Goal: Task Accomplishment & Management: Use online tool/utility

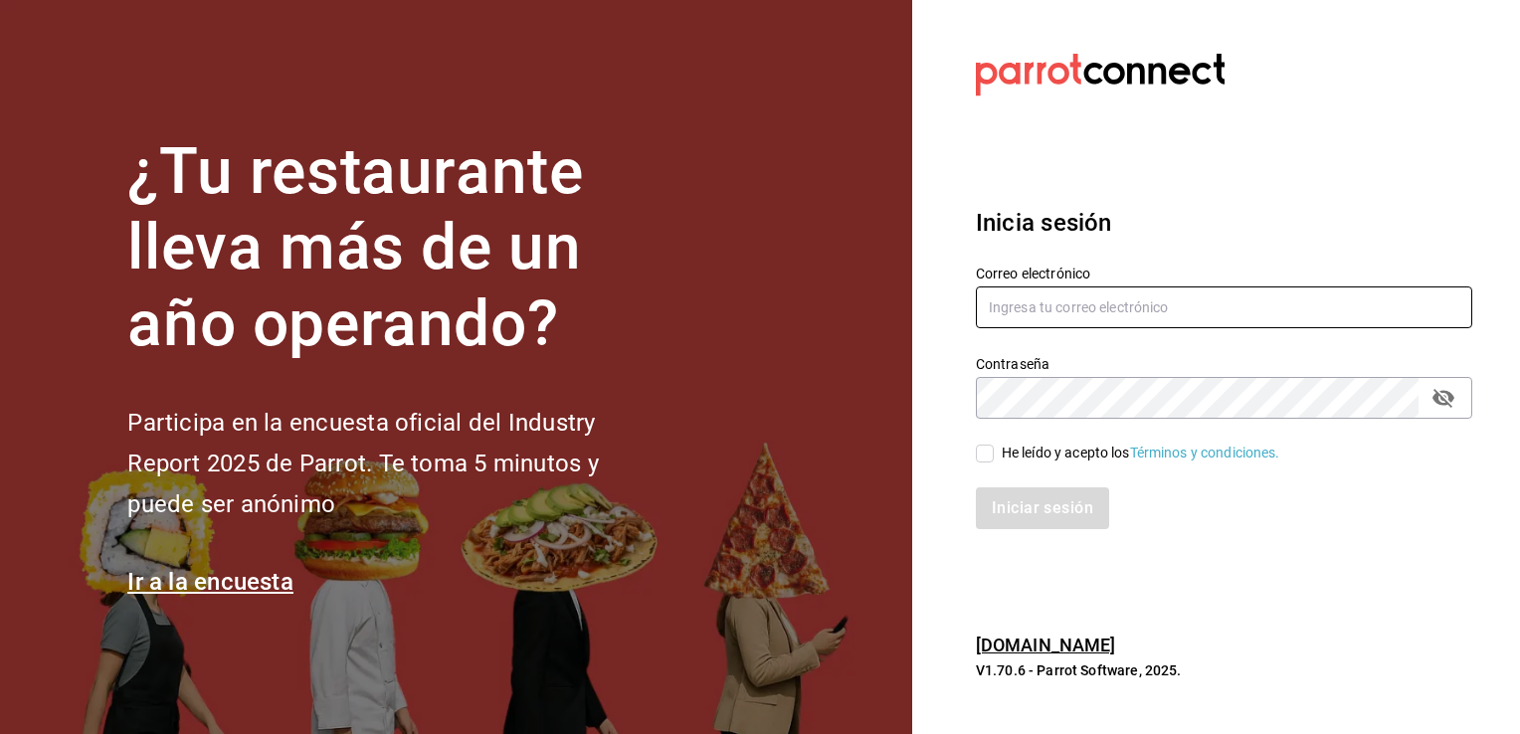
type input "hotaru@grupocosteno.com"
click at [980, 459] on input "He leído y acepto los Términos y condiciones." at bounding box center [985, 454] width 18 height 18
checkbox input "true"
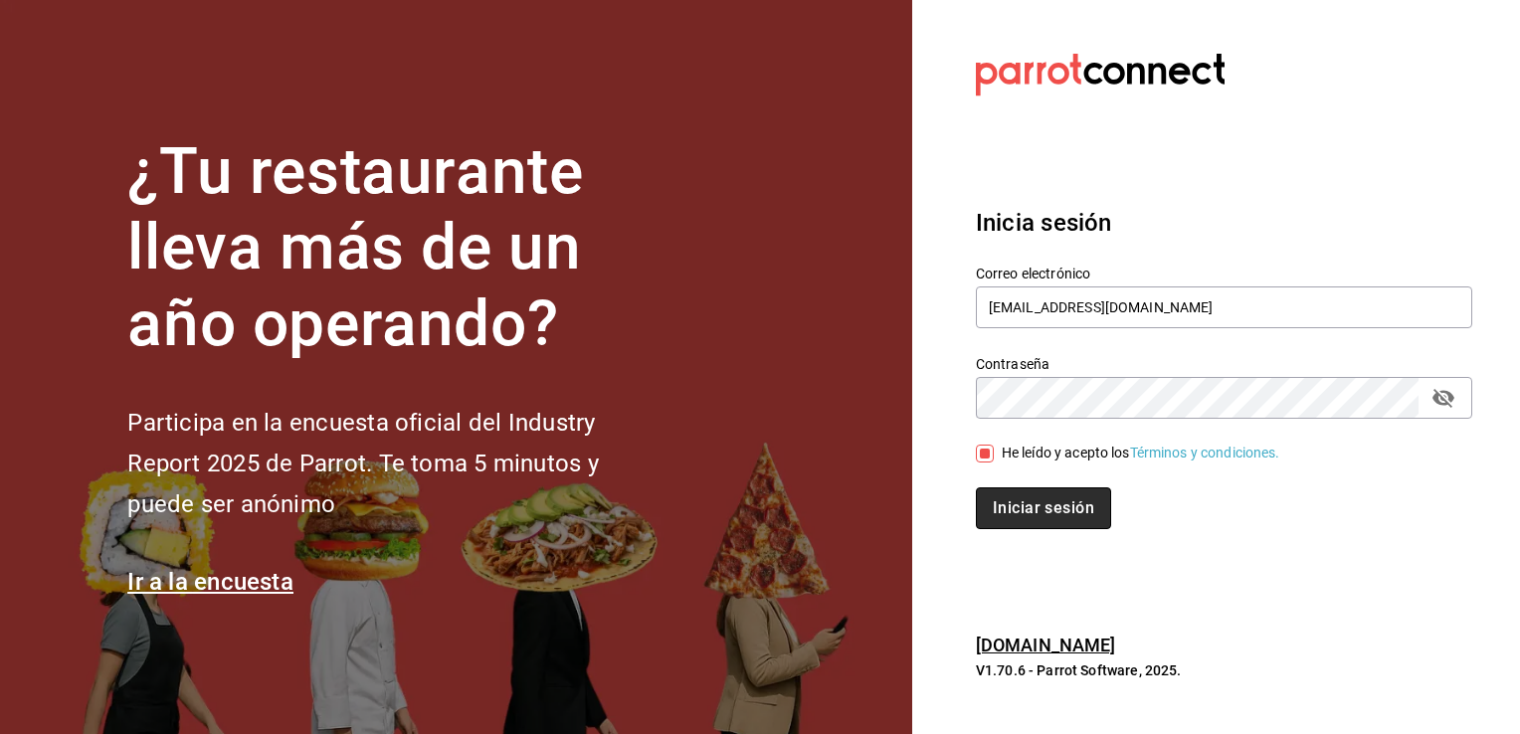
click at [1011, 506] on button "Iniciar sesión" at bounding box center [1043, 509] width 135 height 42
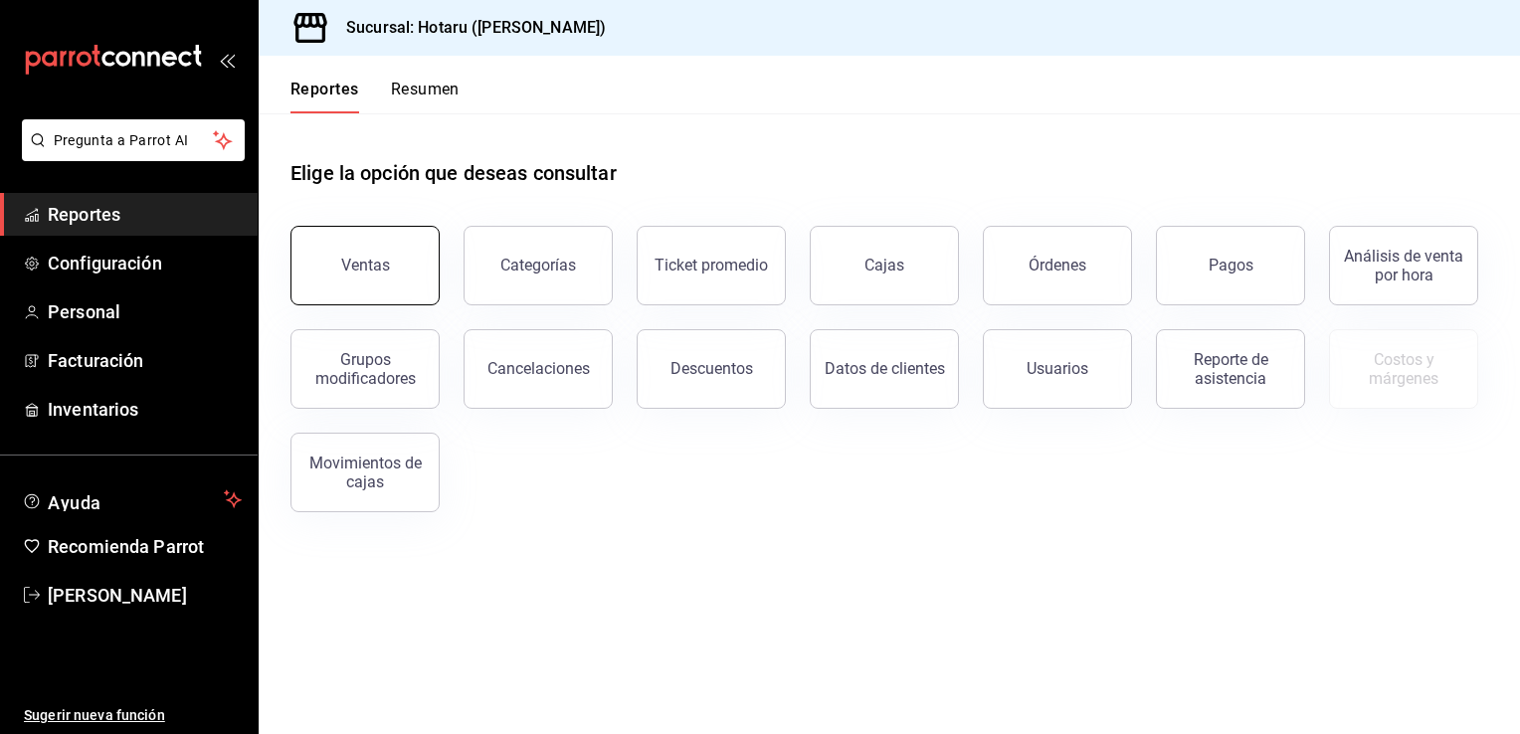
click at [369, 237] on button "Ventas" at bounding box center [365, 266] width 149 height 80
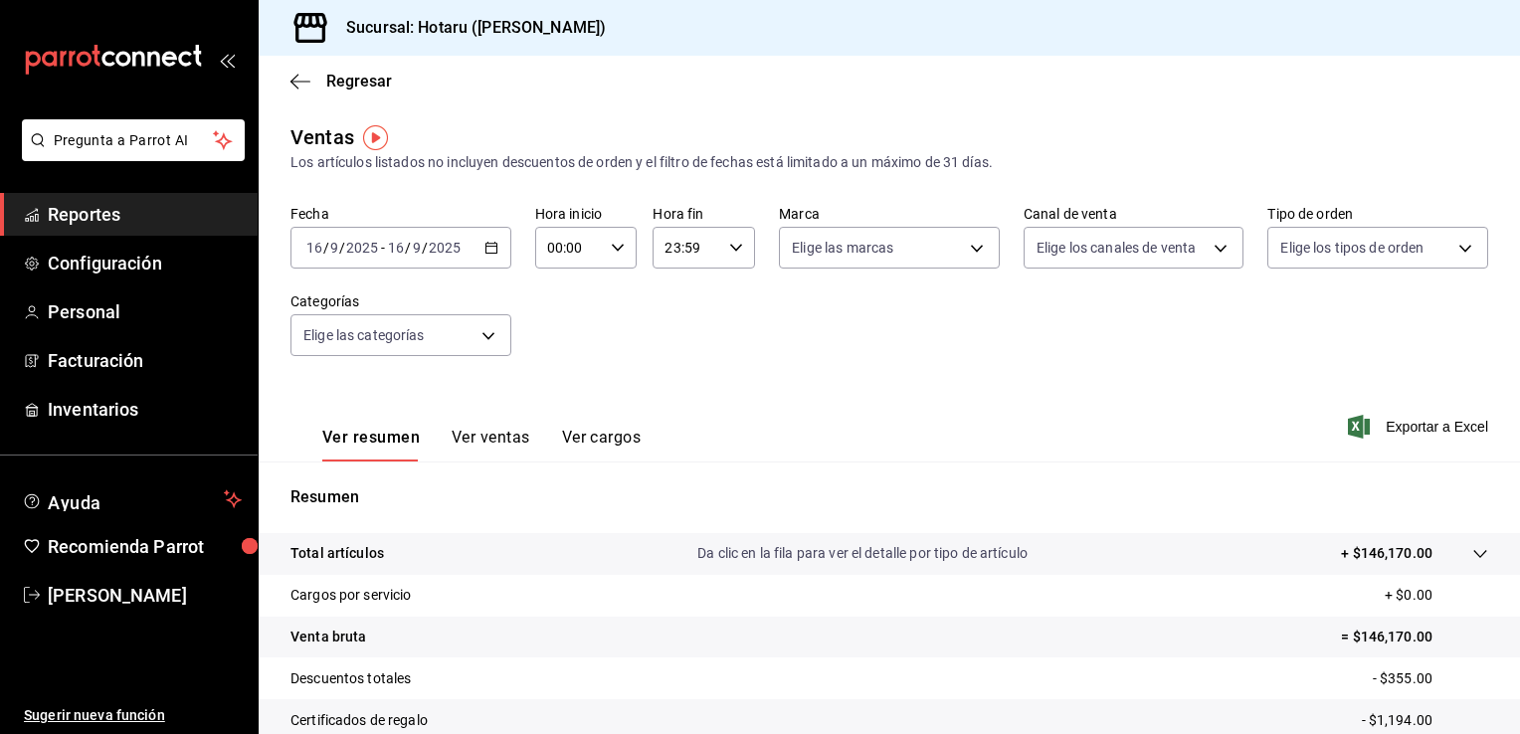
click at [488, 436] on button "Ver ventas" at bounding box center [491, 445] width 79 height 34
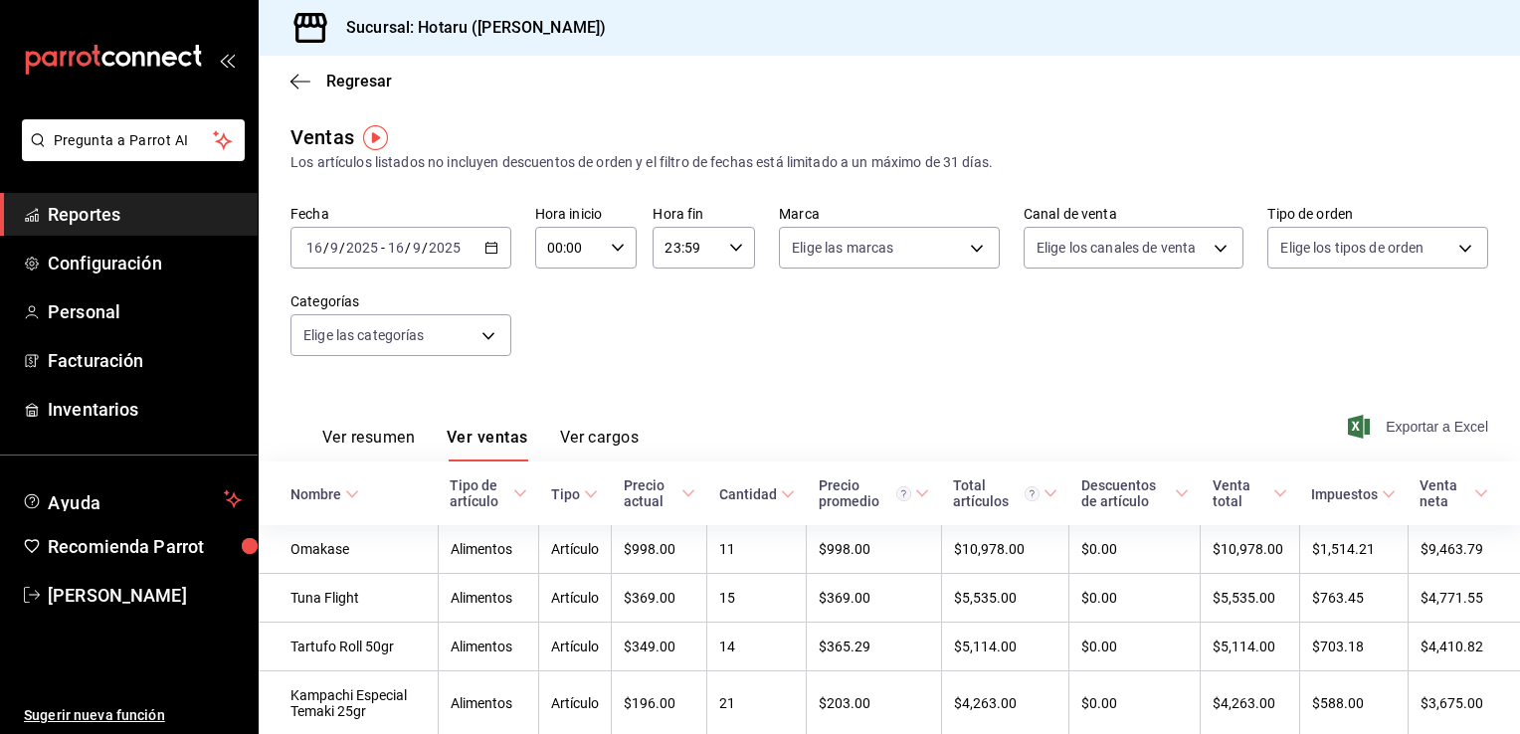
click at [1357, 420] on span "Exportar a Excel" at bounding box center [1420, 427] width 136 height 24
click at [1023, 23] on div "Sucursal: Hotaru ([PERSON_NAME])" at bounding box center [890, 28] width 1262 height 56
click at [299, 84] on icon "button" at bounding box center [301, 82] width 20 height 18
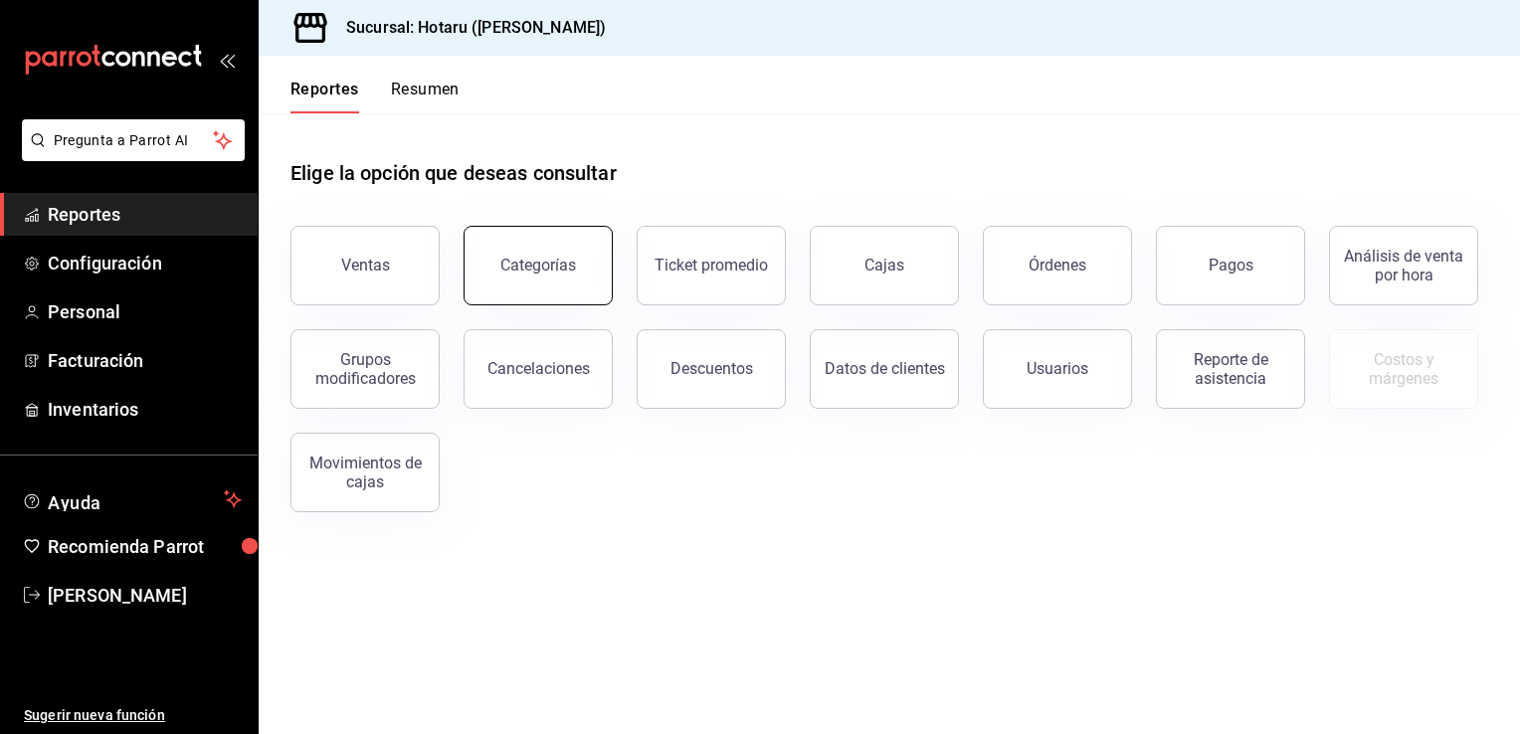
click at [569, 274] on div "Categorías" at bounding box center [539, 265] width 76 height 19
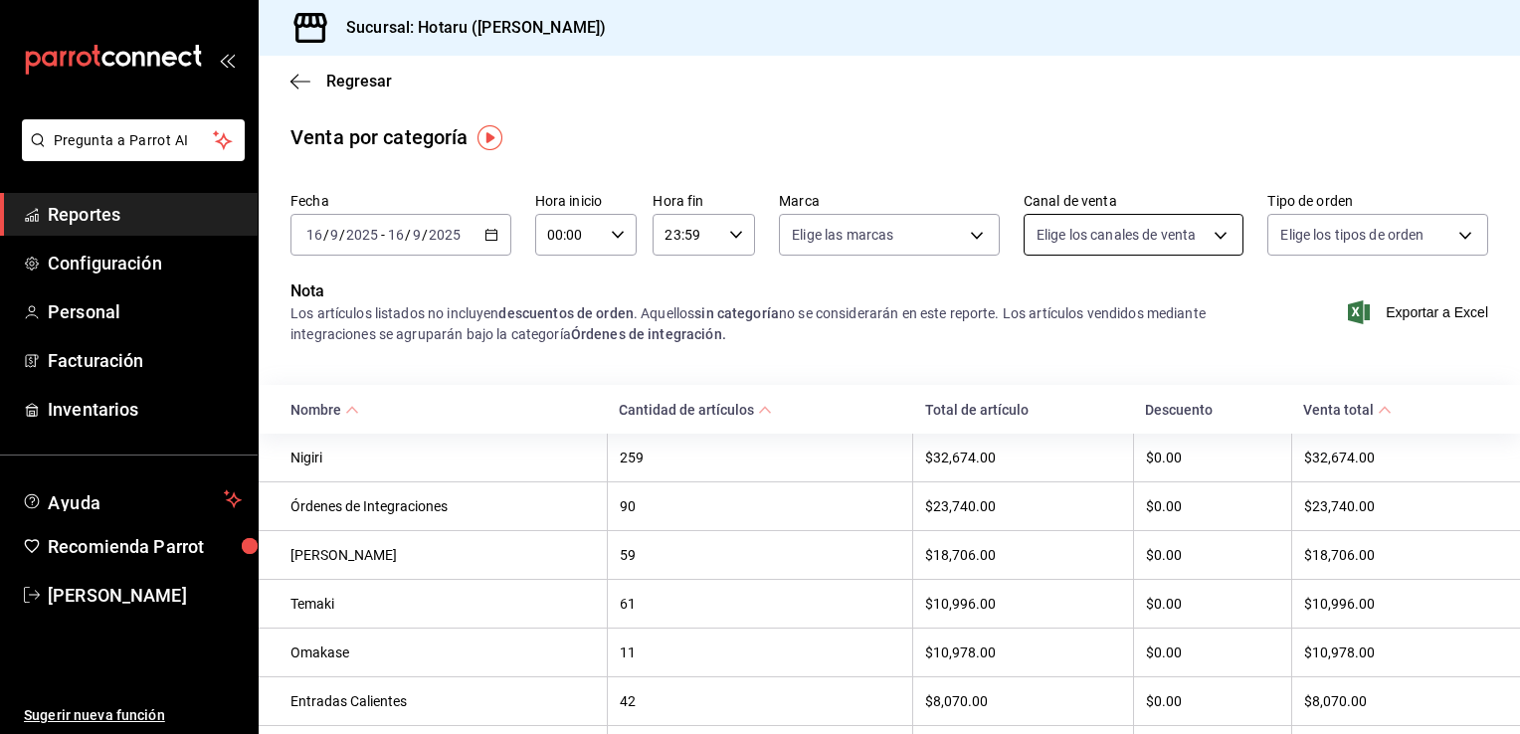
click at [1214, 238] on body "Pregunta a Parrot AI Reportes Configuración Personal Facturación Inventarios Ay…" at bounding box center [760, 367] width 1520 height 734
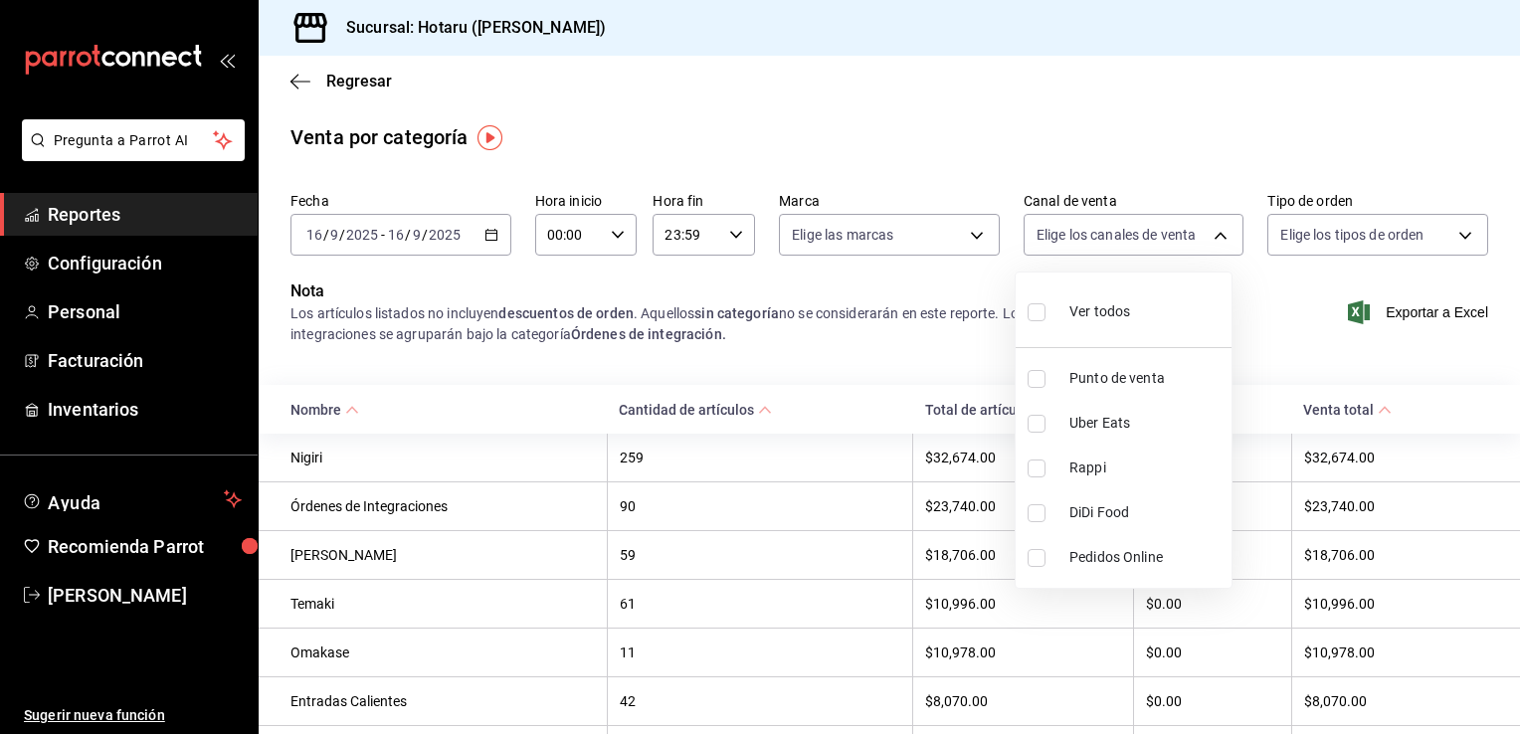
click at [1035, 423] on input "checkbox" at bounding box center [1037, 424] width 18 height 18
checkbox input "true"
type input "UBER_EATS"
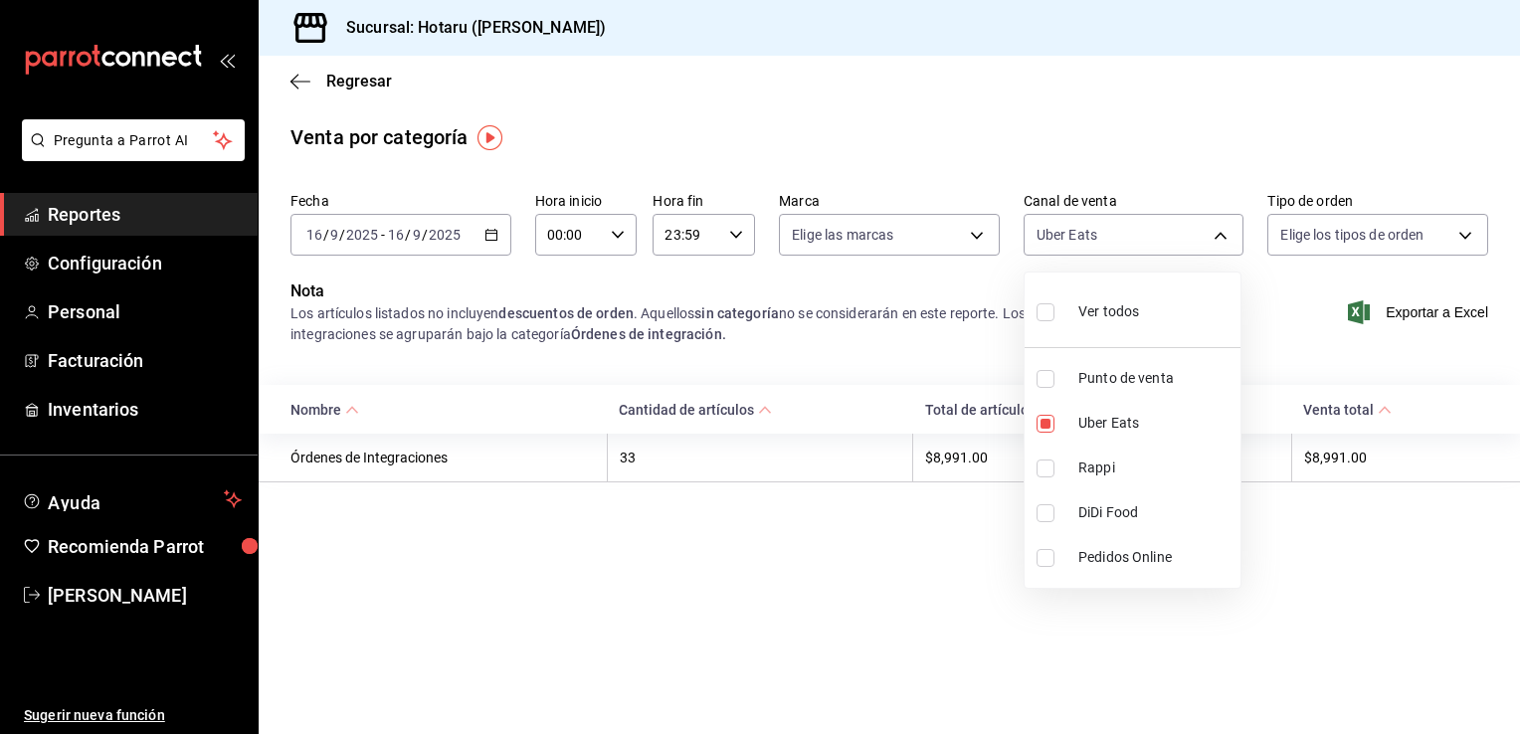
click at [987, 511] on div at bounding box center [760, 367] width 1520 height 734
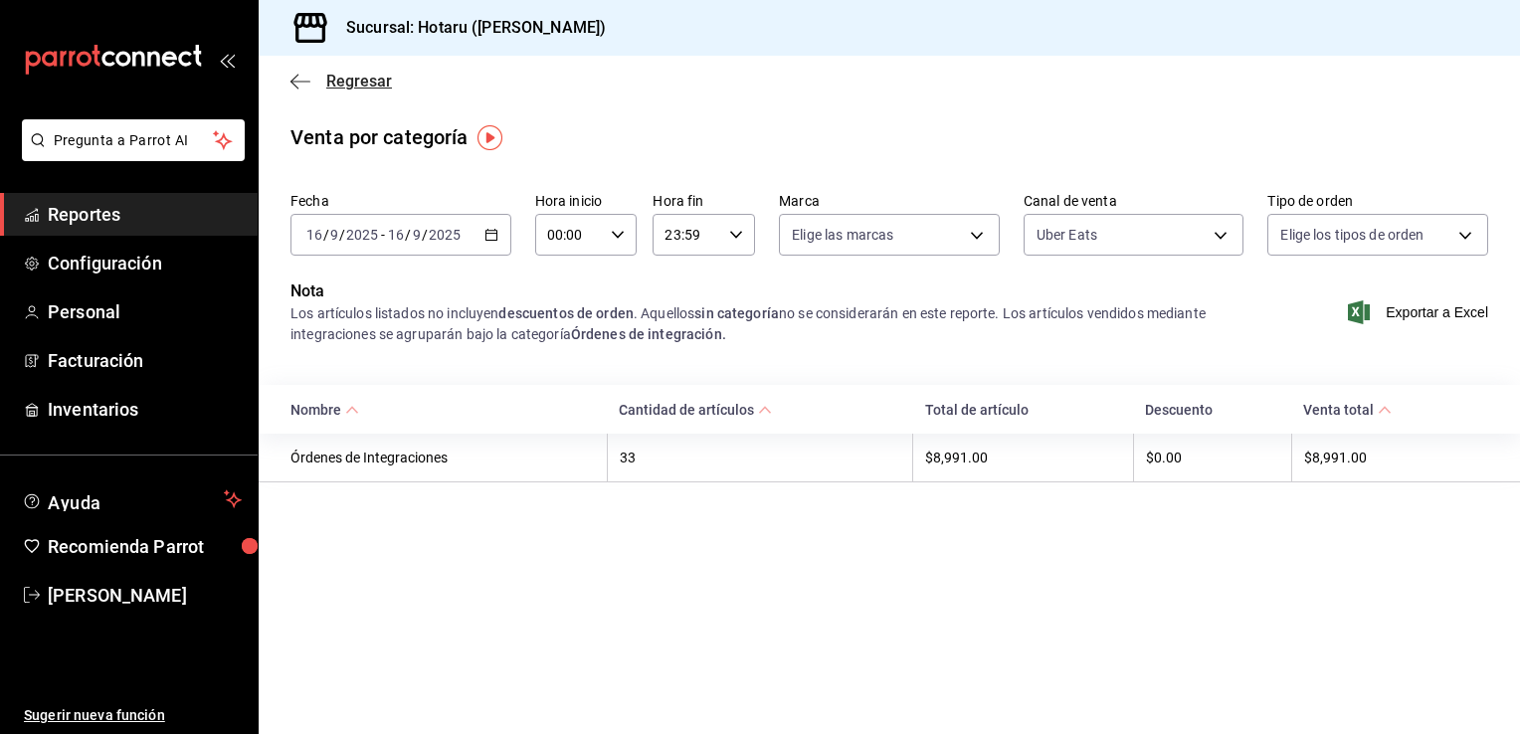
click at [293, 74] on icon "button" at bounding box center [301, 82] width 20 height 18
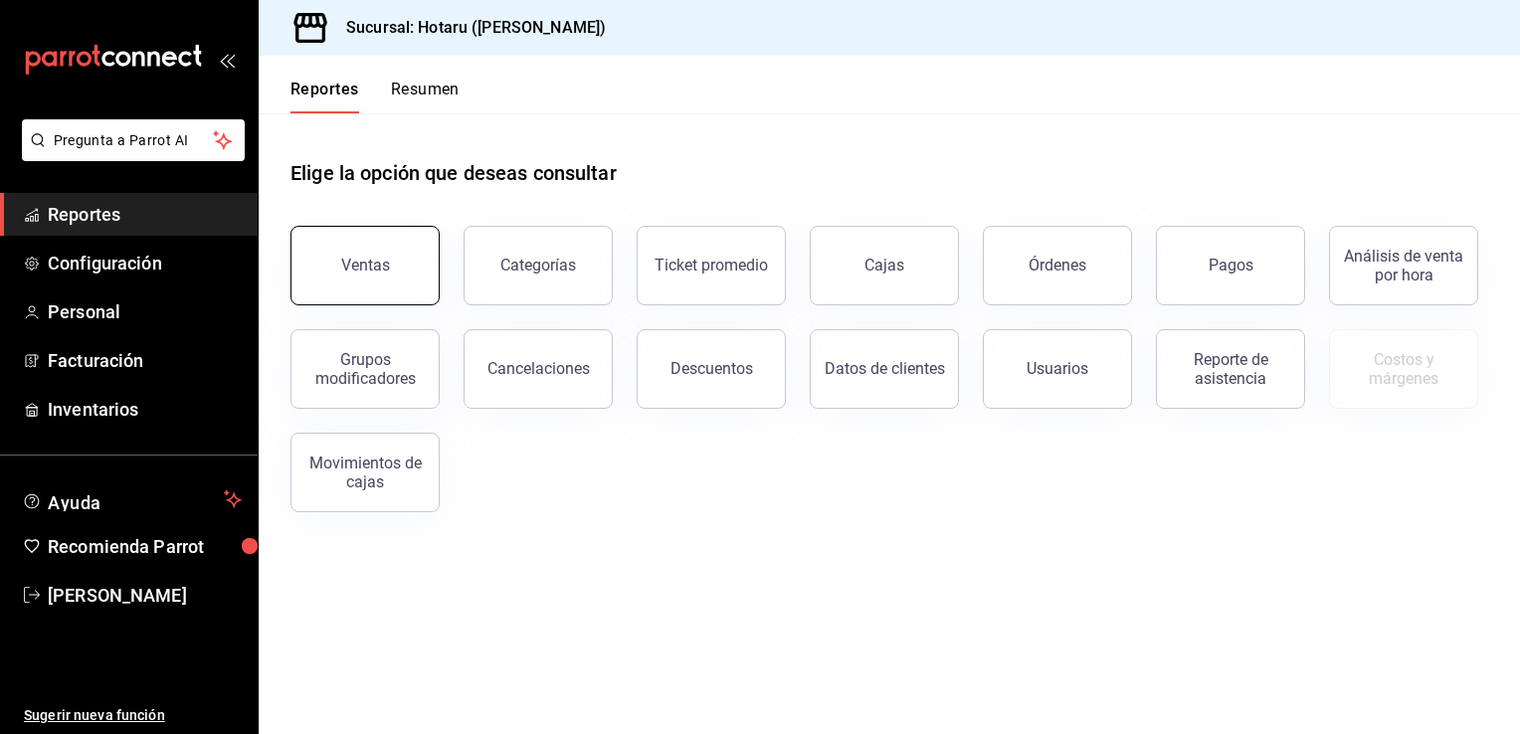
click at [360, 269] on div "Ventas" at bounding box center [365, 265] width 49 height 19
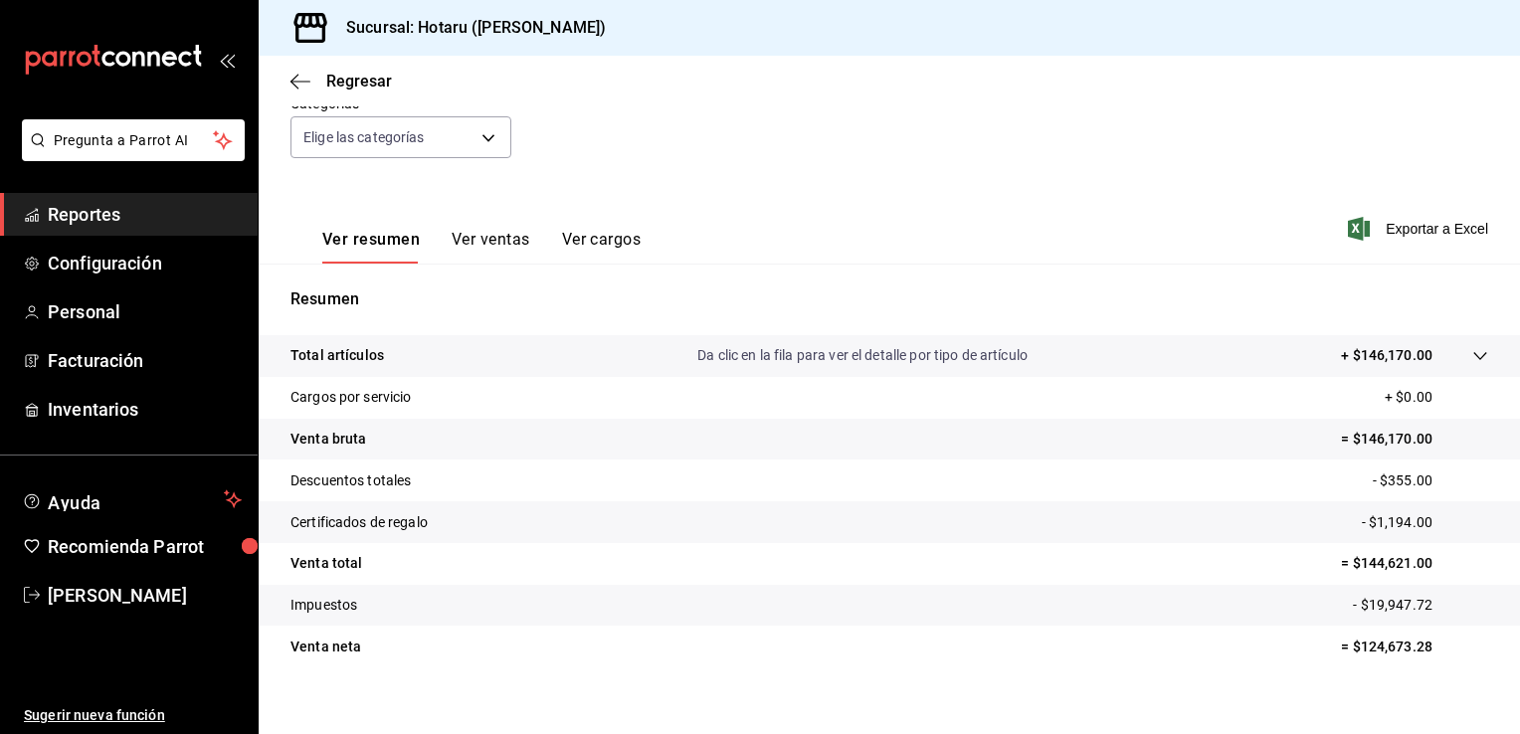
scroll to position [199, 0]
click at [292, 82] on icon "button" at bounding box center [295, 81] width 8 height 15
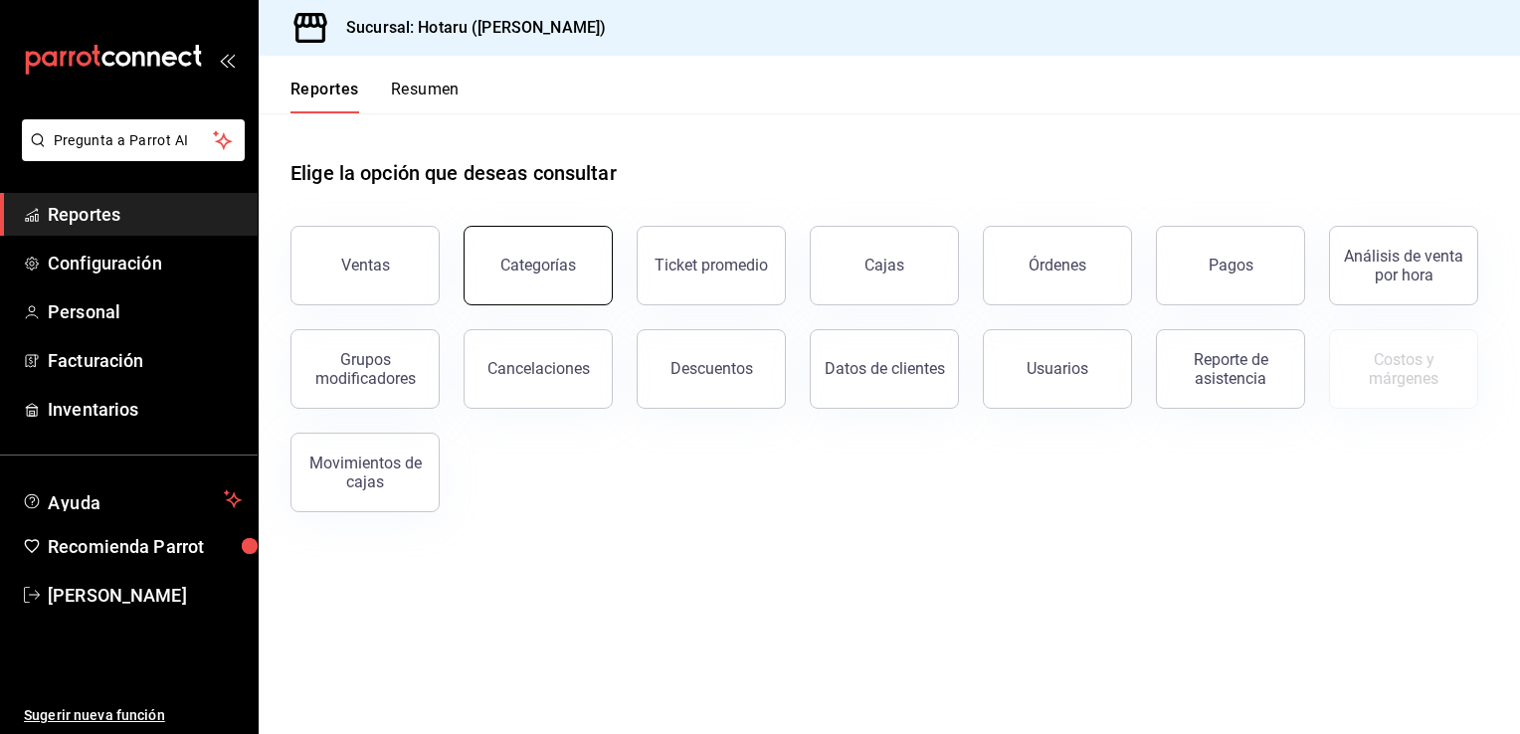
click at [557, 280] on button "Categorías" at bounding box center [538, 266] width 149 height 80
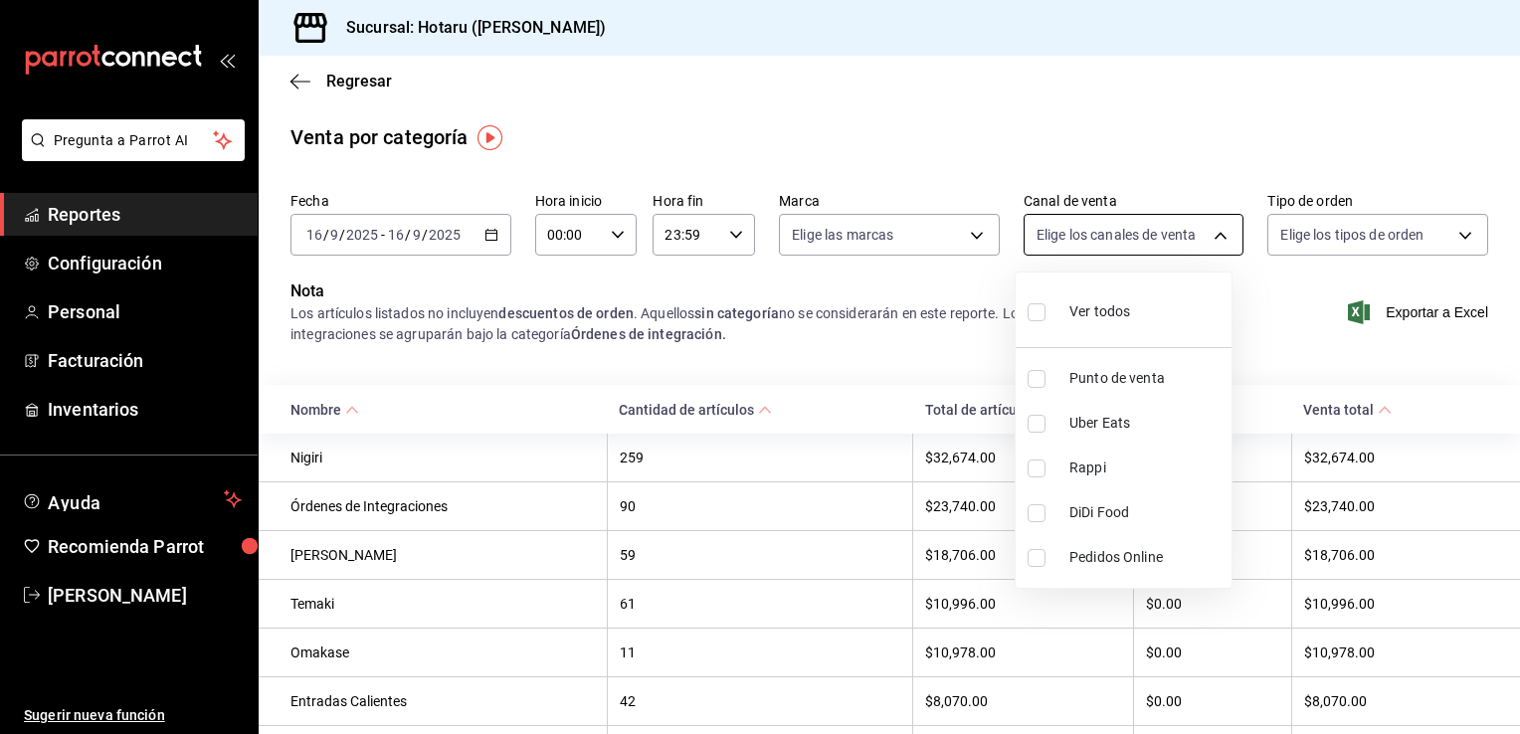
click at [1190, 235] on body "Pregunta a Parrot AI Reportes Configuración Personal Facturación Inventarios Ay…" at bounding box center [760, 367] width 1520 height 734
click at [1041, 418] on input "checkbox" at bounding box center [1037, 424] width 18 height 18
checkbox input "true"
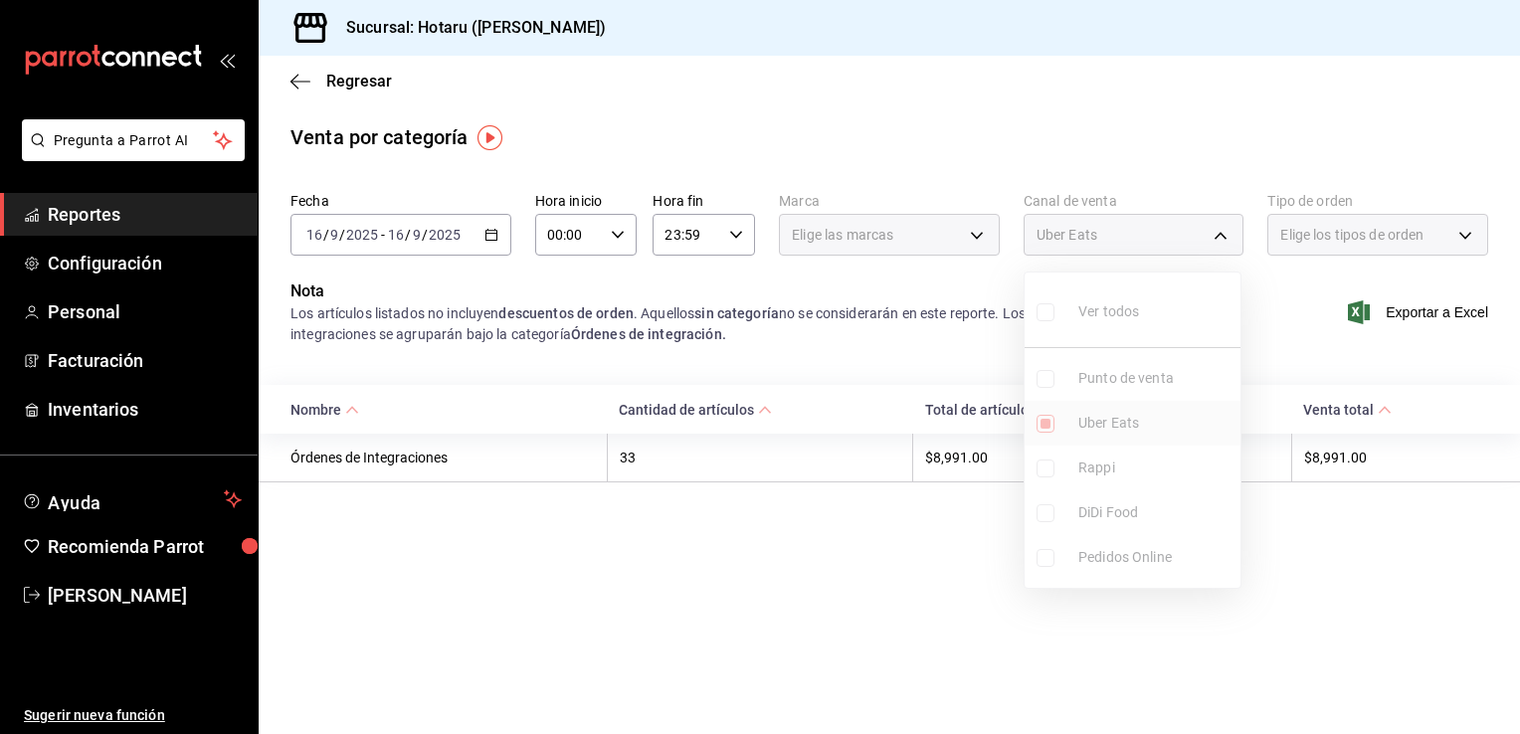
type input "UBER_EATS"
click at [978, 238] on div at bounding box center [760, 367] width 1520 height 734
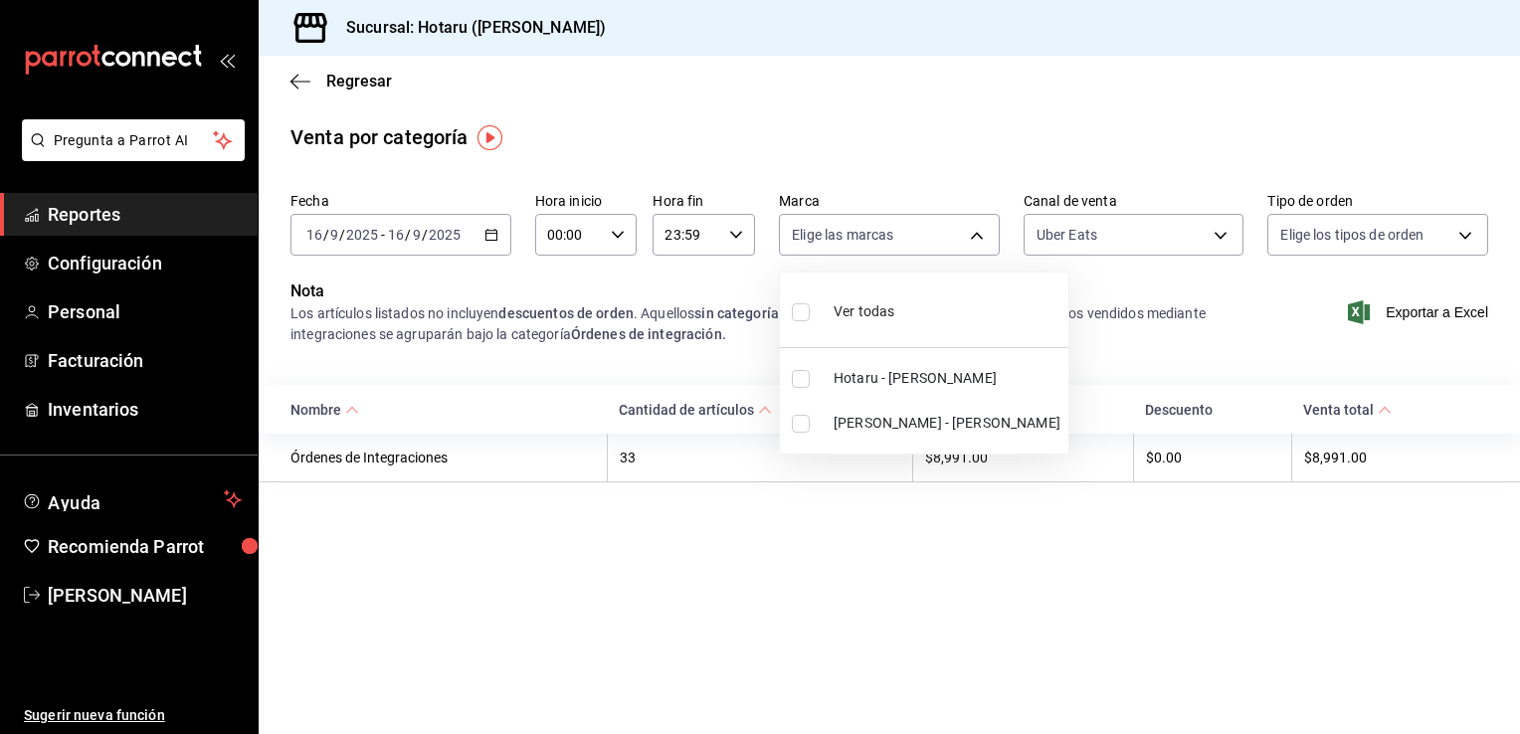
click at [978, 238] on body "Pregunta a Parrot AI Reportes Configuración Personal Facturación Inventarios Ay…" at bounding box center [760, 367] width 1520 height 734
click at [788, 379] on li "Hotaru - [PERSON_NAME]" at bounding box center [924, 378] width 289 height 45
type input "c6f689f8-63fd-49a8-a607-35aea03ac6a9"
checkbox input "true"
click at [1190, 559] on div at bounding box center [760, 367] width 1520 height 734
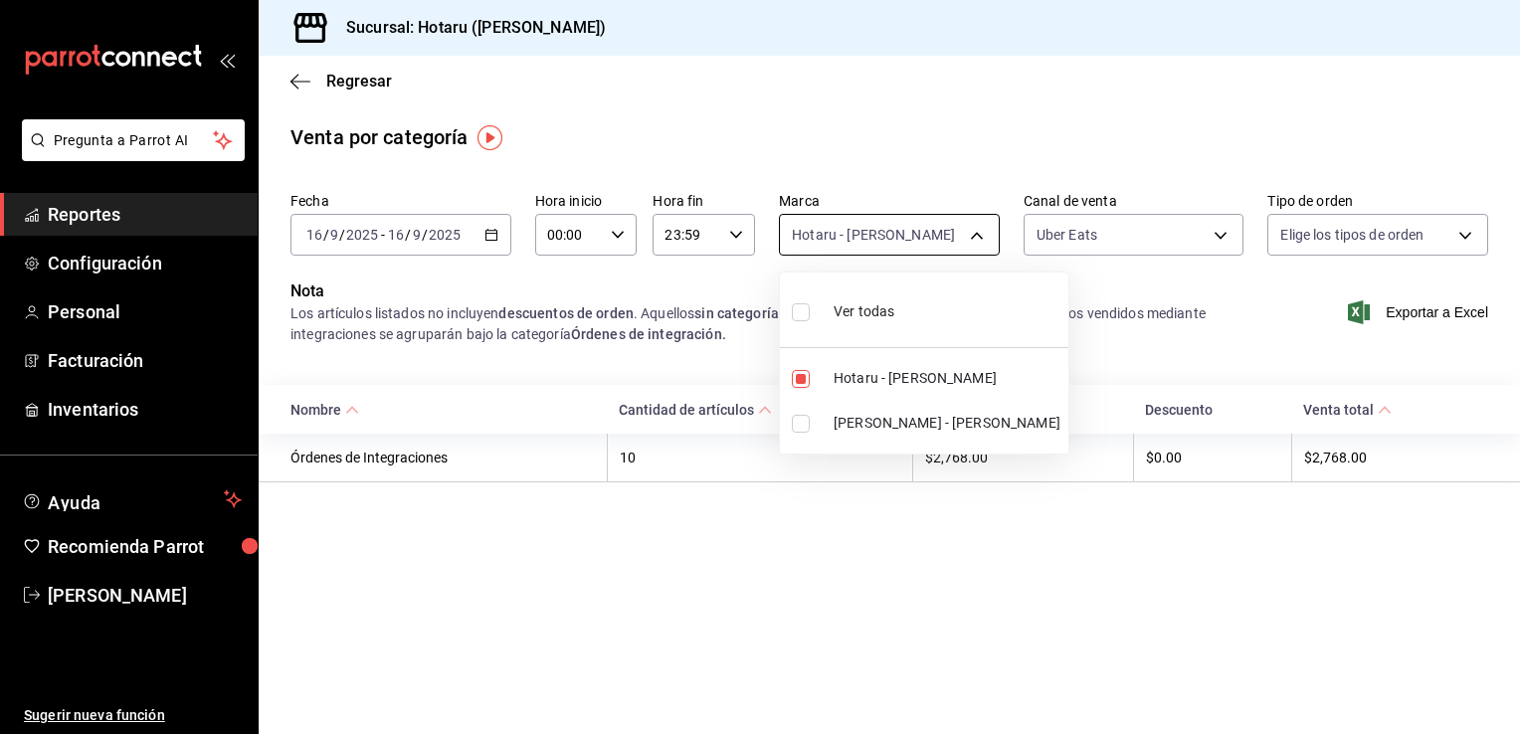
click at [981, 237] on body "Pregunta a Parrot AI Reportes Configuración Personal Facturación Inventarios Ay…" at bounding box center [760, 367] width 1520 height 734
click at [800, 428] on input "checkbox" at bounding box center [801, 424] width 18 height 18
checkbox input "true"
type input "c6f689f8-63fd-49a8-a607-35aea03ac6a9,619c758d-7c36-49c6-a756-e52d453908cb"
checkbox input "true"
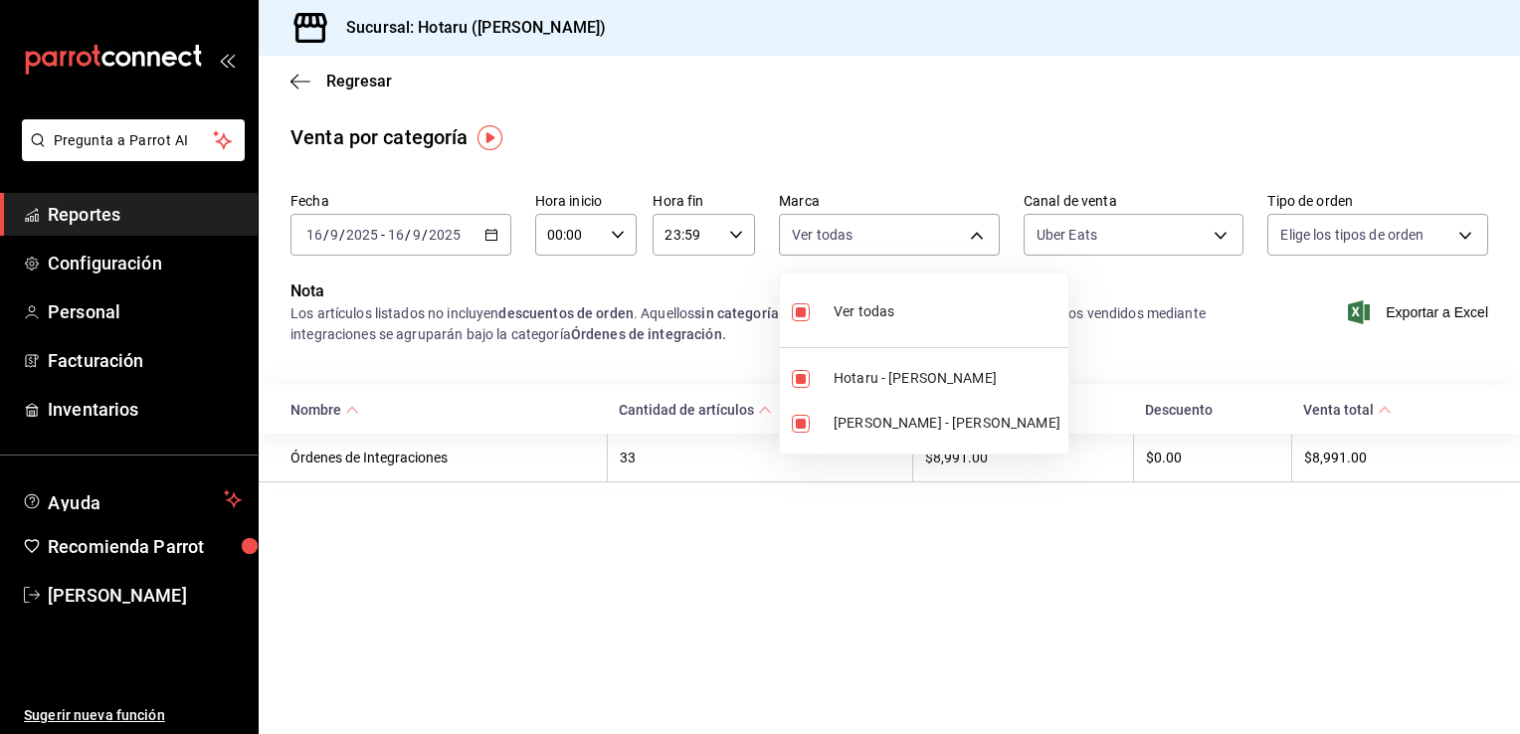
click at [824, 535] on div at bounding box center [760, 367] width 1520 height 734
click at [972, 229] on body "Pregunta a Parrot AI Reportes Configuración Personal Facturación Inventarios Ay…" at bounding box center [760, 367] width 1520 height 734
click at [807, 308] on input "checkbox" at bounding box center [801, 312] width 18 height 18
checkbox input "false"
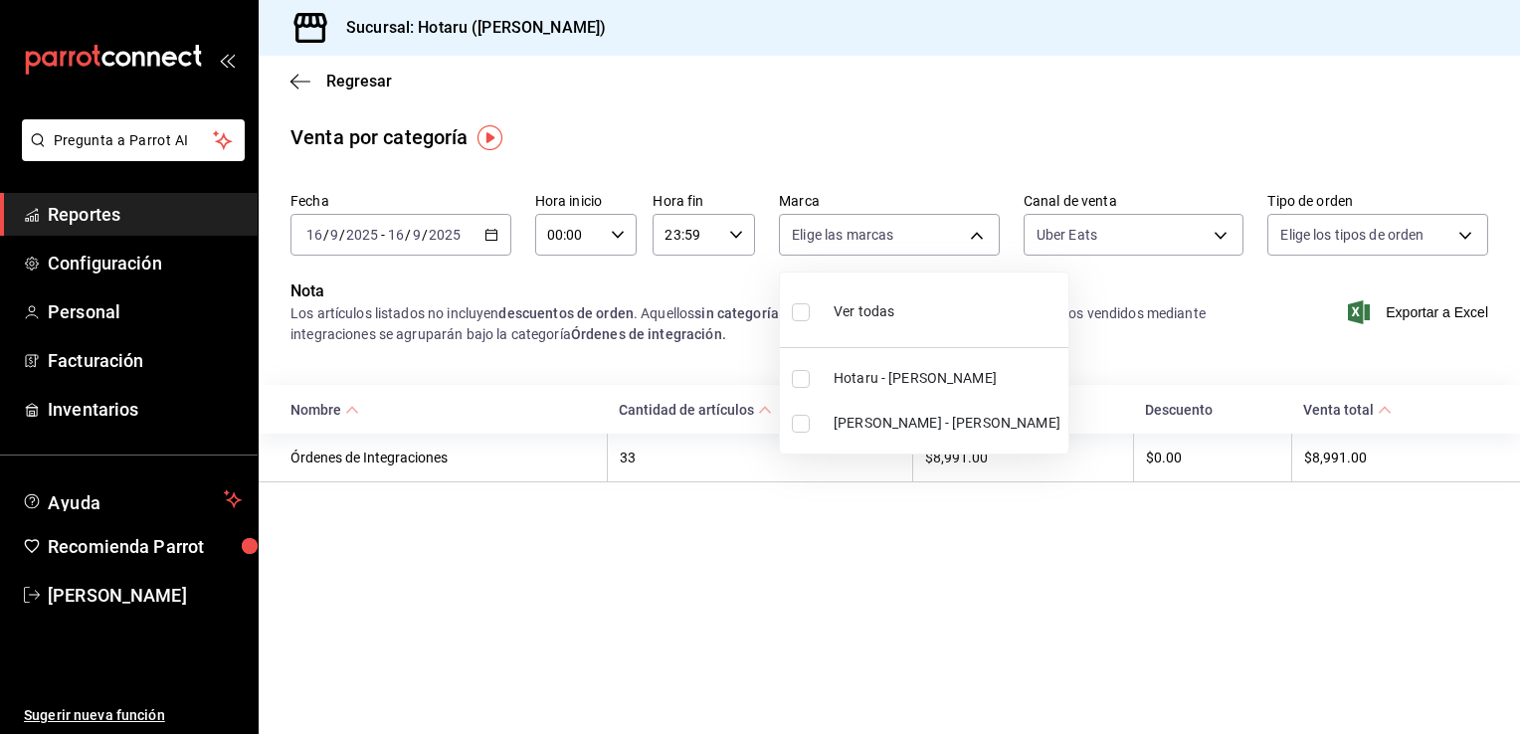
click at [803, 427] on input "checkbox" at bounding box center [801, 424] width 18 height 18
checkbox input "true"
type input "619c758d-7c36-49c6-a756-e52d453908cb"
